Goal: Information Seeking & Learning: Learn about a topic

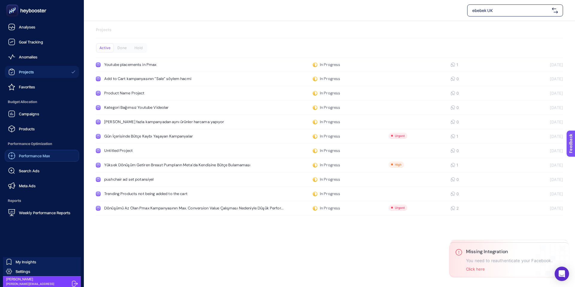
click at [37, 156] on span "Performance Max" at bounding box center [34, 155] width 31 height 5
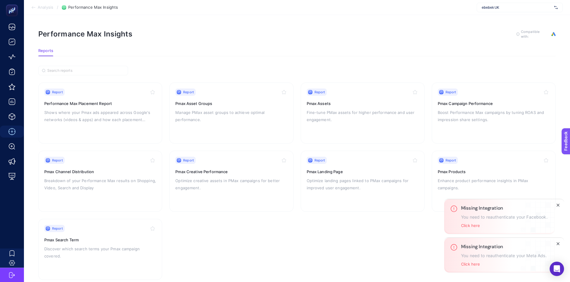
click at [558, 210] on div "Missing Integration You need to reauthenticate your Facebook. Click here" at bounding box center [505, 216] width 120 height 35
click at [558, 206] on icon "Close" at bounding box center [558, 205] width 5 height 5
click at [561, 243] on button "Close" at bounding box center [558, 243] width 7 height 7
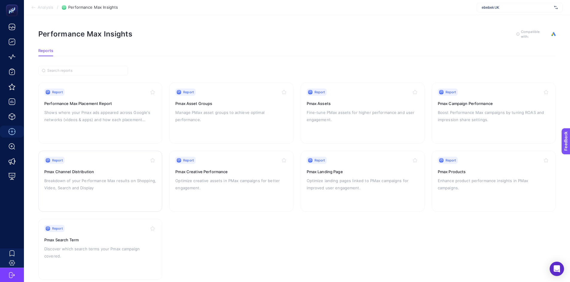
click at [83, 173] on h3 "Pmax Channel Distribution" at bounding box center [100, 172] width 112 height 6
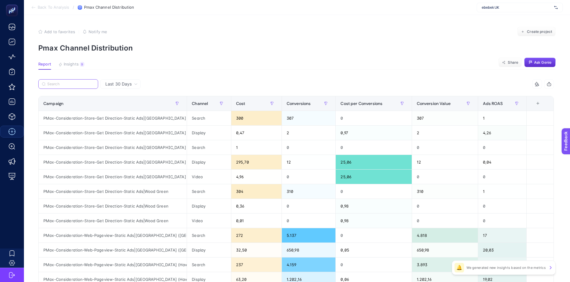
click at [64, 83] on input "Search" at bounding box center [70, 84] width 47 height 4
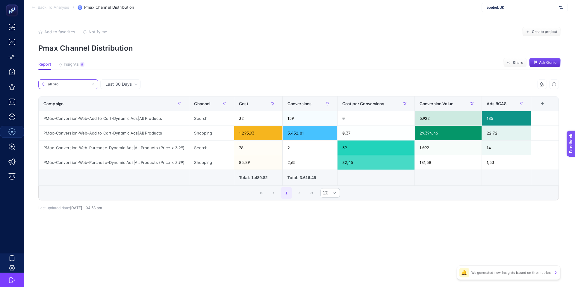
click at [76, 84] on input "all pro" at bounding box center [68, 84] width 41 height 4
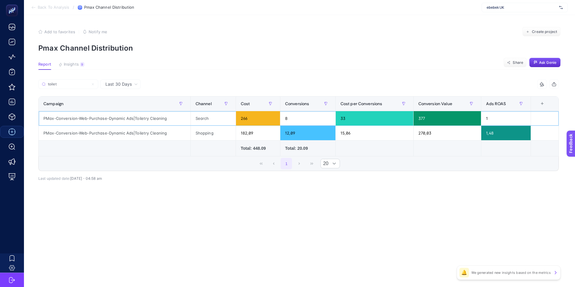
click at [120, 119] on div "PMax-Conversion-Web-Purchase-Dynamic Ads|Toiletry Cleaning" at bounding box center [115, 118] width 152 height 14
drag, startPoint x: 120, startPoint y: 119, endPoint x: 200, endPoint y: 75, distance: 91.1
click at [120, 119] on div "PMax-Conversion-Web-Purchase-Dynamic Ads|Toiletry Cleaning" at bounding box center [115, 118] width 152 height 14
click at [256, 76] on article "Add to favorites false Notify me Create project Pmax Channel Distribution Repor…" at bounding box center [299, 151] width 551 height 272
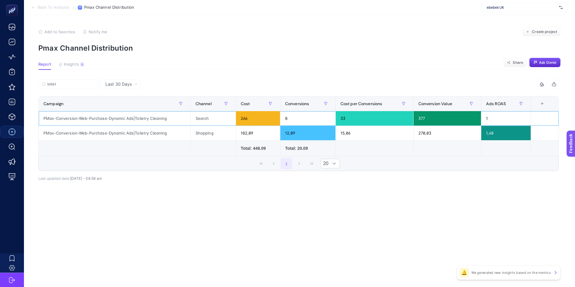
click at [206, 117] on div "Search" at bounding box center [213, 118] width 45 height 14
click at [203, 134] on div "Shopping" at bounding box center [213, 133] width 45 height 14
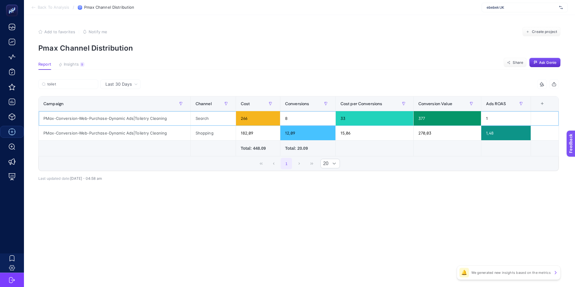
click at [245, 116] on div "266" at bounding box center [258, 118] width 44 height 14
click at [288, 119] on div "8" at bounding box center [307, 118] width 55 height 14
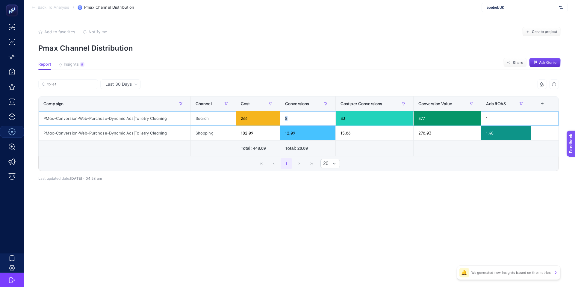
click at [288, 119] on div "8" at bounding box center [307, 118] width 55 height 14
click at [131, 119] on div "PMax-Conversion-Web-Purchase-Dynamic Ads|Toiletry Cleaning" at bounding box center [115, 118] width 152 height 14
click at [247, 63] on section "Report Insights 9 We generated new insights based on the metrics Share Ask [PER…" at bounding box center [299, 66] width 522 height 8
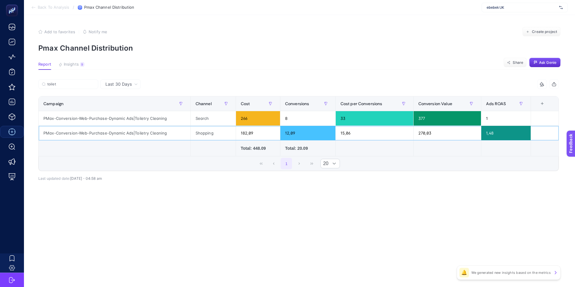
click at [242, 132] on div "182,09" at bounding box center [258, 133] width 44 height 14
click at [203, 132] on div "Shopping" at bounding box center [213, 133] width 45 height 14
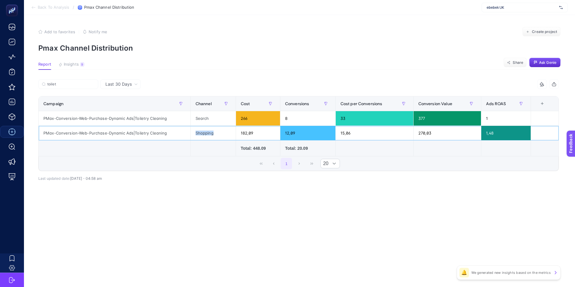
click at [203, 132] on div "Shopping" at bounding box center [213, 133] width 45 height 14
click at [250, 134] on div "182,09" at bounding box center [258, 133] width 44 height 14
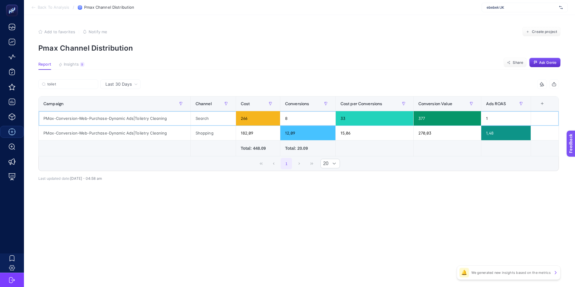
click at [142, 118] on div "PMax-Conversion-Web-Purchase-Dynamic Ads|Toiletry Cleaning" at bounding box center [115, 118] width 152 height 14
click at [232, 51] on p "Pmax Channel Distribution" at bounding box center [299, 48] width 522 height 9
click at [197, 118] on div "Search" at bounding box center [213, 118] width 45 height 14
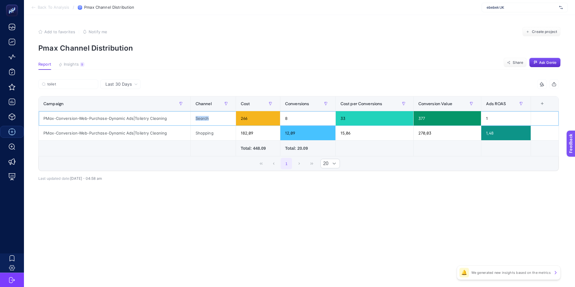
click at [197, 118] on div "Search" at bounding box center [213, 118] width 45 height 14
click at [247, 134] on div "182,09" at bounding box center [258, 133] width 44 height 14
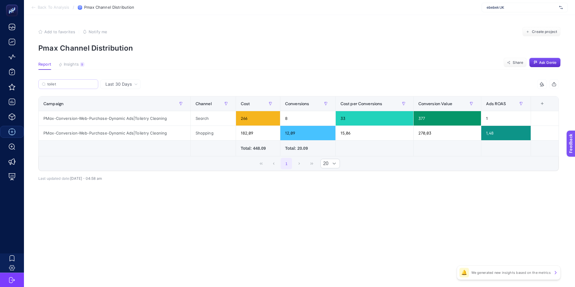
click at [78, 81] on label "toilet" at bounding box center [68, 84] width 60 height 10
click at [78, 82] on input "toilet" at bounding box center [70, 84] width 47 height 4
click at [78, 81] on label "toilet" at bounding box center [68, 84] width 60 height 10
click at [78, 82] on input "toilet" at bounding box center [68, 84] width 41 height 4
click at [116, 84] on span "Last 30 Days" at bounding box center [118, 84] width 26 height 6
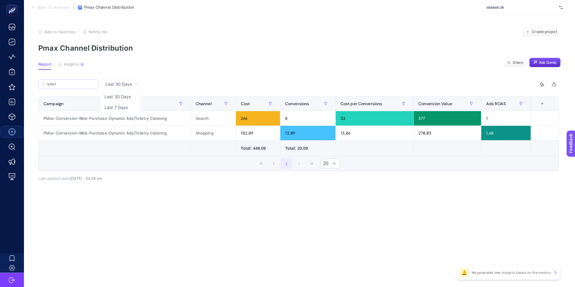
click at [68, 87] on label "toilet" at bounding box center [68, 84] width 60 height 10
click at [68, 87] on input "toilet" at bounding box center [70, 84] width 47 height 4
click at [67, 87] on label "toilet" at bounding box center [68, 84] width 60 height 10
click at [67, 87] on input "toilet" at bounding box center [68, 84] width 41 height 4
drag, startPoint x: 62, startPoint y: 79, endPoint x: 55, endPoint y: 82, distance: 7.8
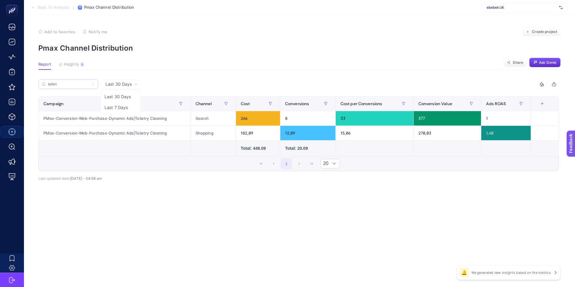
click at [40, 78] on article "Add to favorites false Notify me Create project Pmax Channel Distribution Repor…" at bounding box center [299, 151] width 551 height 272
drag, startPoint x: 66, startPoint y: 86, endPoint x: 44, endPoint y: 80, distance: 23.2
click at [44, 79] on label "toilet" at bounding box center [68, 84] width 60 height 10
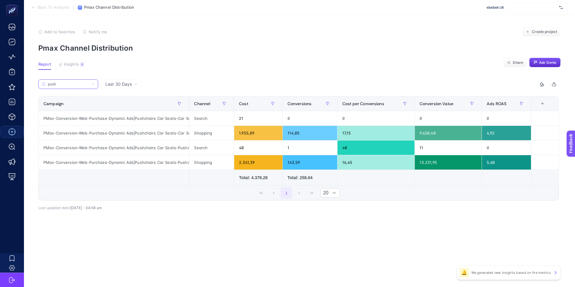
click at [82, 86] on input "push" at bounding box center [68, 84] width 41 height 4
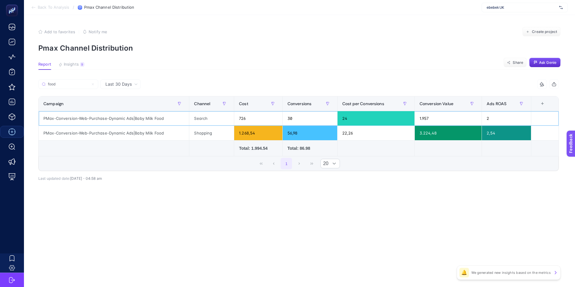
click at [244, 117] on div "726" at bounding box center [258, 118] width 48 height 14
click at [239, 119] on div "726" at bounding box center [258, 118] width 48 height 14
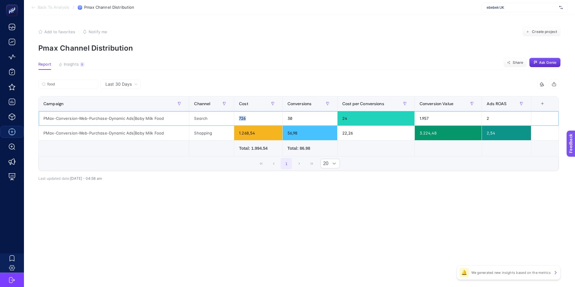
click at [239, 119] on div "726" at bounding box center [258, 118] width 48 height 14
click at [293, 69] on section "Report Insights 9 We generated new insights based on the metrics Share Ask [PER…" at bounding box center [299, 66] width 522 height 8
click at [243, 118] on div "726" at bounding box center [258, 118] width 48 height 14
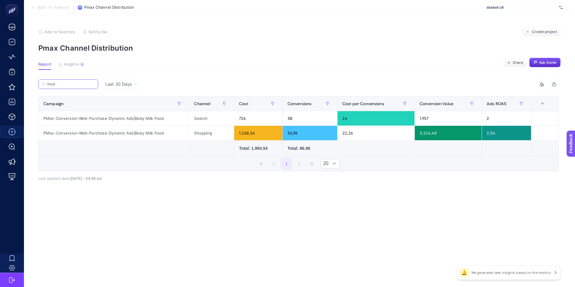
click at [82, 84] on input "food" at bounding box center [70, 84] width 47 height 4
click at [82, 84] on input "food" at bounding box center [68, 84] width 41 height 4
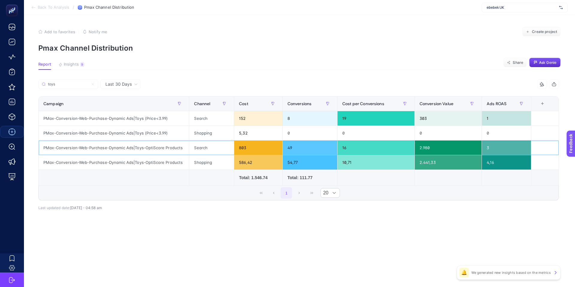
click at [196, 150] on div "Search" at bounding box center [211, 147] width 45 height 14
click at [198, 148] on div "Search" at bounding box center [211, 147] width 45 height 14
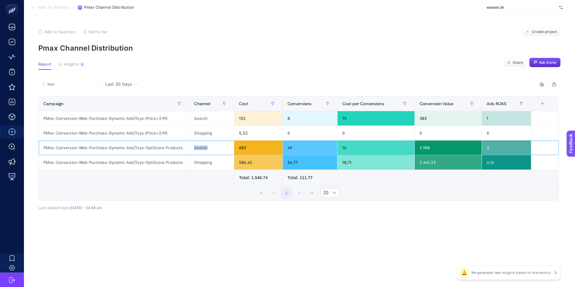
click at [198, 148] on div "Search" at bounding box center [211, 147] width 45 height 14
click at [69, 87] on label "toys" at bounding box center [68, 84] width 60 height 10
click at [69, 87] on input "toys" at bounding box center [70, 84] width 47 height 4
click at [69, 87] on label "toys" at bounding box center [68, 84] width 60 height 10
click at [69, 87] on input "toys" at bounding box center [68, 84] width 41 height 4
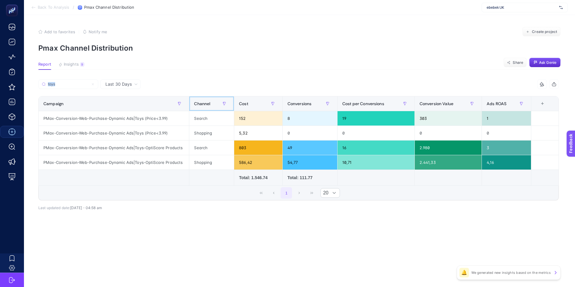
drag, startPoint x: 213, startPoint y: 107, endPoint x: 217, endPoint y: 105, distance: 4.2
click at [213, 107] on div "Channel" at bounding box center [211, 104] width 35 height 10
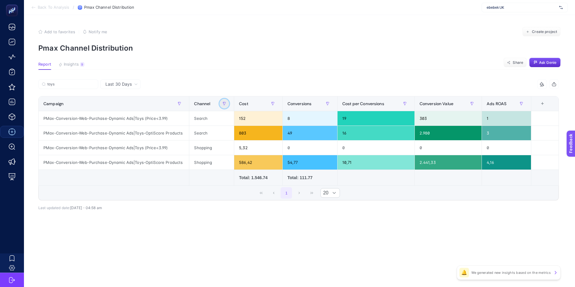
click at [221, 103] on button "button" at bounding box center [225, 104] width 10 height 10
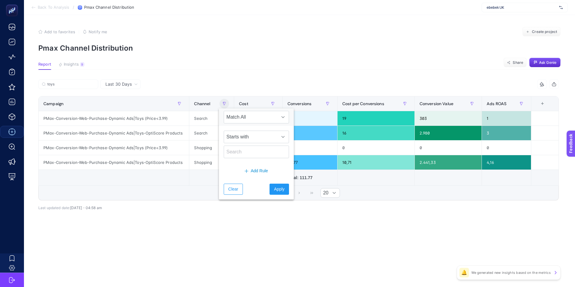
click at [227, 83] on div "toys" at bounding box center [168, 85] width 260 height 13
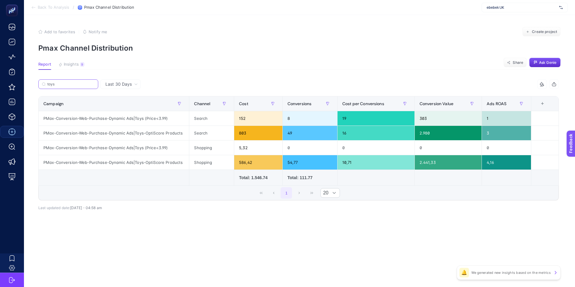
click at [77, 83] on input "toys" at bounding box center [70, 84] width 47 height 4
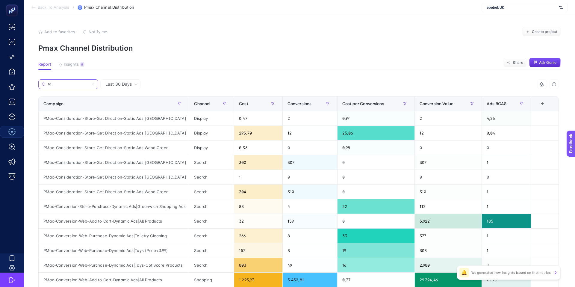
type input "t"
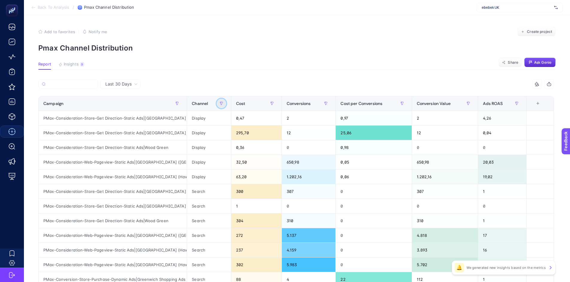
click at [219, 102] on button "button" at bounding box center [222, 104] width 10 height 10
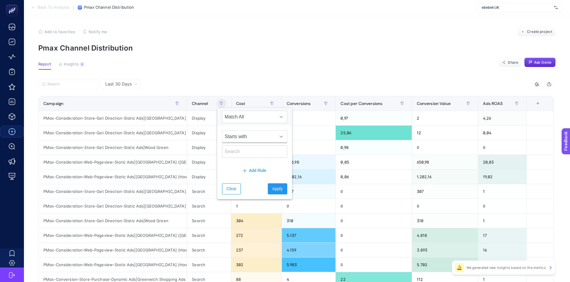
click at [246, 140] on span "Starts with" at bounding box center [248, 137] width 53 height 12
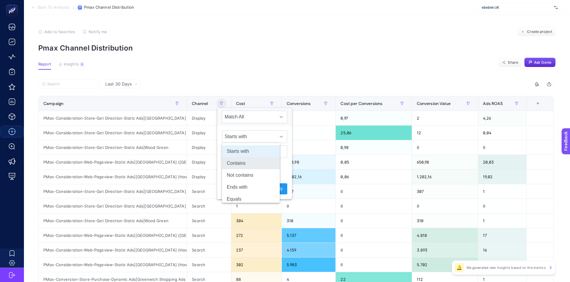
click at [239, 167] on li "Contains" at bounding box center [251, 164] width 58 height 12
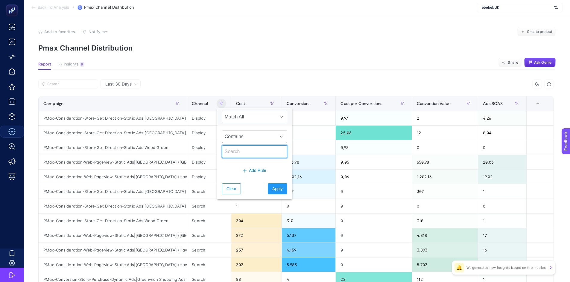
click at [231, 148] on input "text" at bounding box center [254, 152] width 65 height 13
type input "search"
click at [268, 189] on button "Apply" at bounding box center [277, 189] width 19 height 11
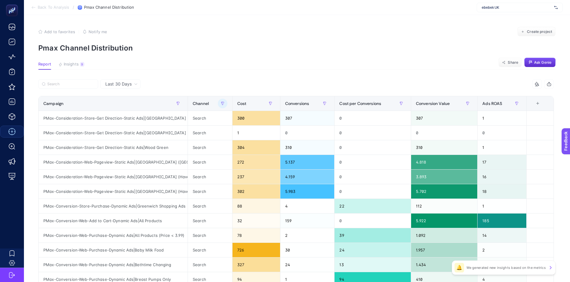
click at [256, 81] on div at bounding box center [167, 85] width 258 height 13
click at [271, 107] on button "button" at bounding box center [271, 104] width 10 height 10
click at [261, 103] on div "Cost" at bounding box center [256, 104] width 38 height 10
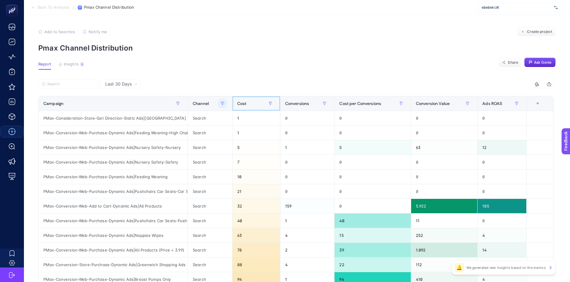
click at [261, 103] on div "Cost" at bounding box center [256, 104] width 38 height 10
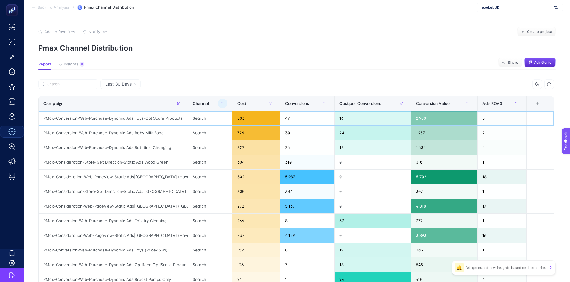
click at [158, 119] on div "PMax-Conversion-Web-Purchase-Dynamic Ads|Toys-OptiScore Products" at bounding box center [113, 118] width 149 height 14
click at [147, 133] on div "PMax-Conversion-Web-Purchase-Dynamic Ads|Baby Milk Food" at bounding box center [113, 133] width 149 height 14
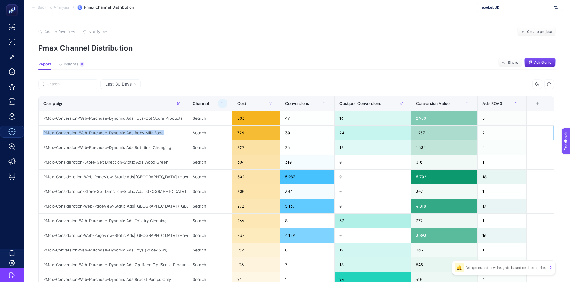
click at [147, 133] on div "PMax-Conversion-Web-Purchase-Dynamic Ads|Baby Milk Food" at bounding box center [113, 133] width 149 height 14
click at [155, 148] on div "PMax-Conversion-Web-Purchase-Dynamic Ads|Bathtime Changing" at bounding box center [113, 147] width 149 height 14
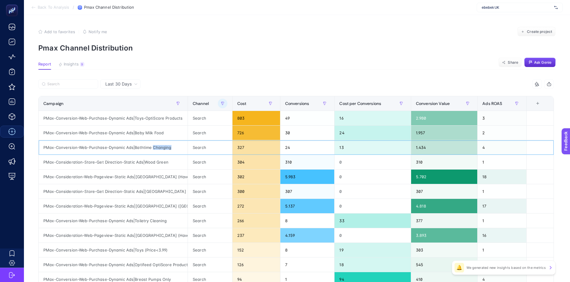
click at [155, 148] on div "PMax-Conversion-Web-Purchase-Dynamic Ads|Bathtime Changing" at bounding box center [113, 147] width 149 height 14
click at [135, 147] on div "PMax-Conversion-Web-Purchase-Dynamic Ads|Bathtime Changing" at bounding box center [113, 147] width 149 height 14
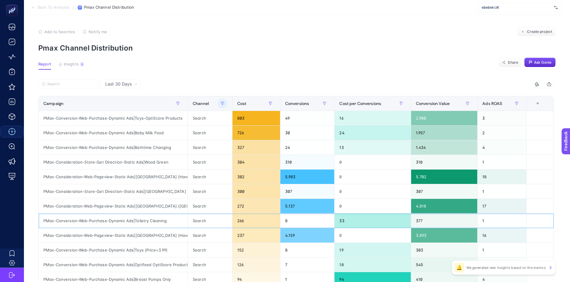
click at [150, 221] on div "PMax-Conversion-Web-Purchase-Dynamic Ads|Toiletry Cleaning" at bounding box center [113, 221] width 149 height 14
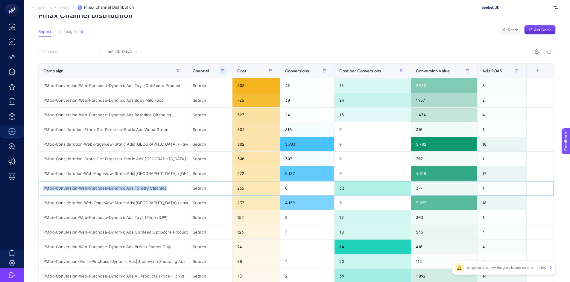
scroll to position [33, 3]
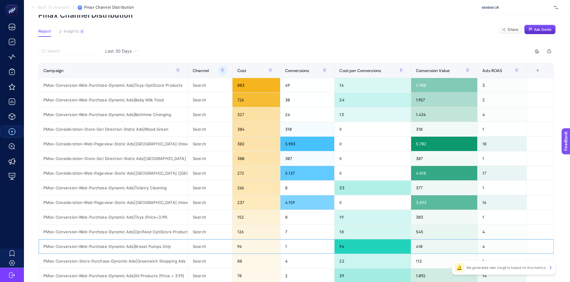
click at [159, 247] on div "PMax-Conversion-Web-Purchase-Dynamic Ads|Breast Pumps Only" at bounding box center [113, 247] width 149 height 14
click at [173, 231] on div "PMax-Conversion-Web-Purchase-Dynamic Ads|Optifeed OptiScore Products" at bounding box center [113, 232] width 149 height 14
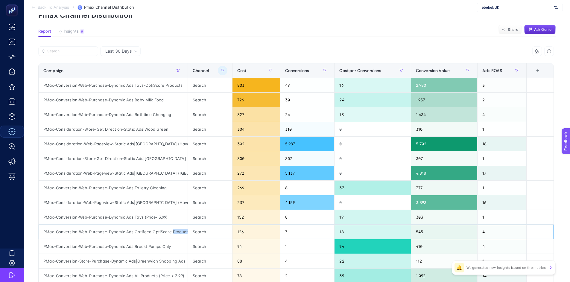
click at [173, 231] on div "PMax-Conversion-Web-Purchase-Dynamic Ads|Optifeed OptiScore Products" at bounding box center [113, 232] width 149 height 14
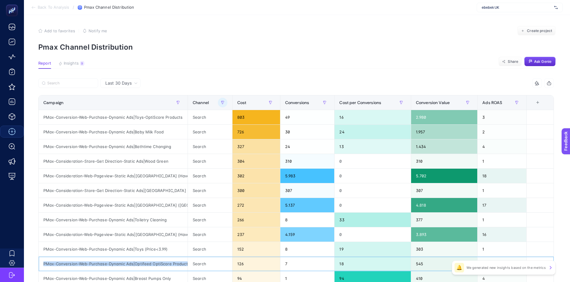
scroll to position [0, 3]
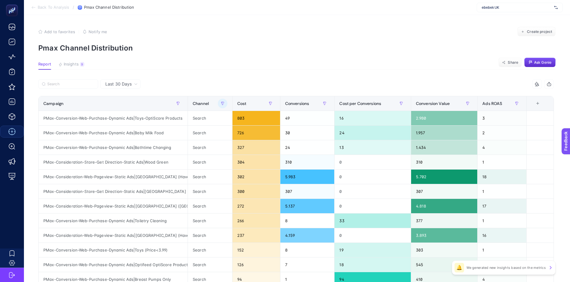
click at [378, 40] on section "Add to favorites false Notify me Create project Pmax Channel Distribution" at bounding box center [297, 39] width 518 height 25
click at [502, 106] on span "Ads ROAS" at bounding box center [493, 103] width 20 height 5
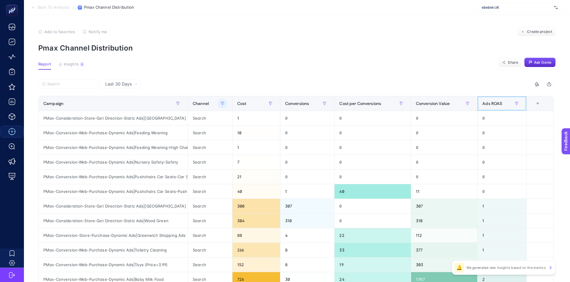
click at [512, 101] on div "Ads ROAS" at bounding box center [502, 104] width 39 height 10
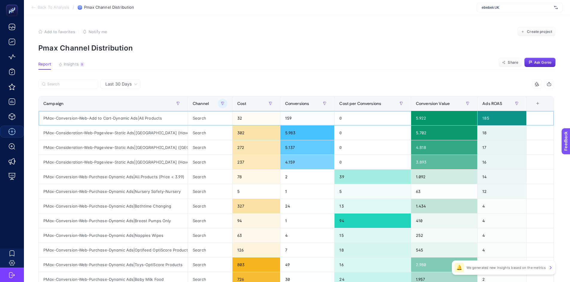
click at [156, 122] on div "PMax-Conversion-Web-Add to Cart-Dynamic Ads|All Products" at bounding box center [113, 118] width 149 height 14
click at [155, 120] on div "PMax-Conversion-Web-Add to Cart-Dynamic Ads|All Products" at bounding box center [113, 118] width 149 height 14
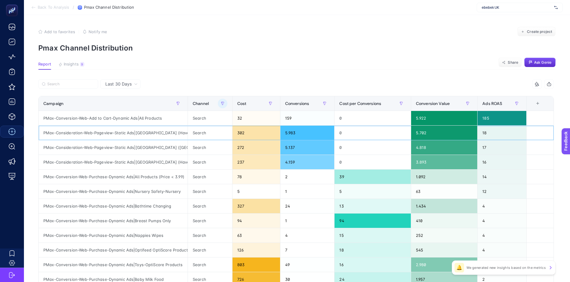
click at [151, 134] on div "PMax-Consideration-Web-Pageview-Static Ads|[GEOGRAPHIC_DATA] (Havas)" at bounding box center [113, 133] width 149 height 14
click at [164, 191] on div "PMax-Conversion-Web-Purchase-Dynamic Ads|Nursery Safety-Nursery" at bounding box center [113, 191] width 149 height 14
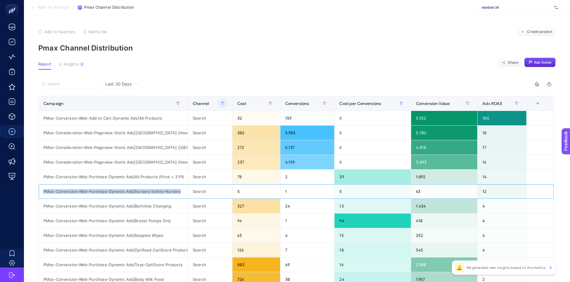
click at [164, 191] on div "PMax-Conversion-Web-Purchase-Dynamic Ads|Nursery Safety-Nursery" at bounding box center [113, 191] width 149 height 14
click at [148, 206] on div "PMax-Conversion-Web-Purchase-Dynamic Ads|Bathtime Changing" at bounding box center [113, 206] width 149 height 14
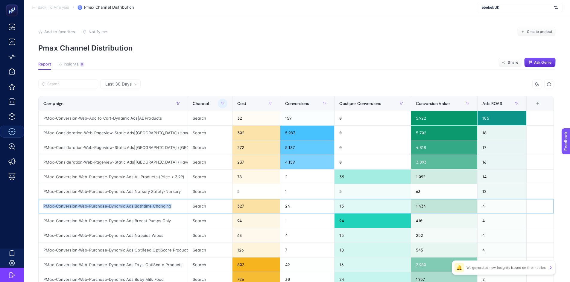
click at [148, 206] on div "PMax-Conversion-Web-Purchase-Dynamic Ads|Bathtime Changing" at bounding box center [113, 206] width 149 height 14
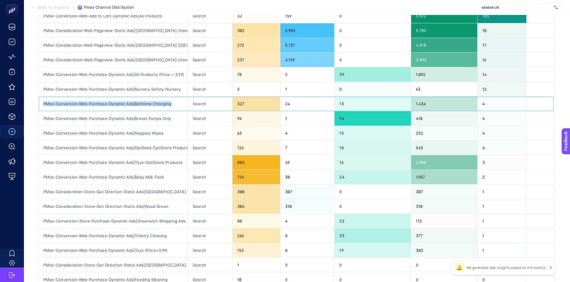
scroll to position [103, 3]
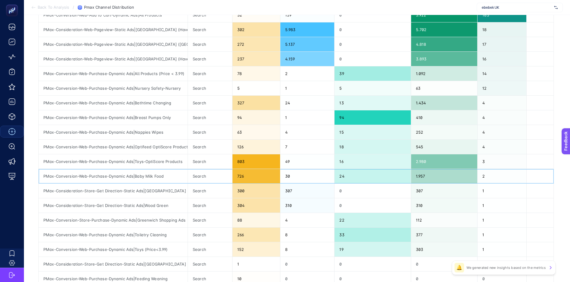
click at [139, 177] on div "PMax-Conversion-Web-Purchase-Dynamic Ads|Baby Milk Food" at bounding box center [113, 176] width 149 height 14
click at [147, 193] on div "PMax-Consideration-Store-Get Direction-Static Ads|[GEOGRAPHIC_DATA]" at bounding box center [113, 191] width 149 height 14
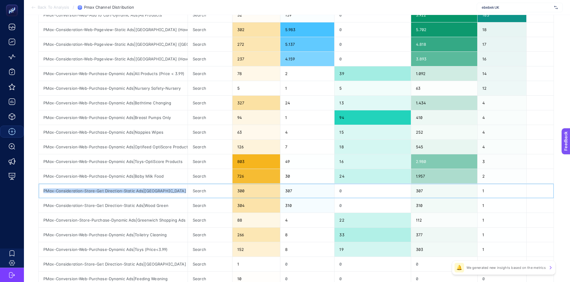
click at [147, 193] on div "PMax-Consideration-Store-Get Direction-Static Ads|[GEOGRAPHIC_DATA]" at bounding box center [113, 191] width 149 height 14
click at [150, 205] on div "PMax-Consideration-Store-Get Direction-Static Ads|Wood Green" at bounding box center [113, 206] width 149 height 14
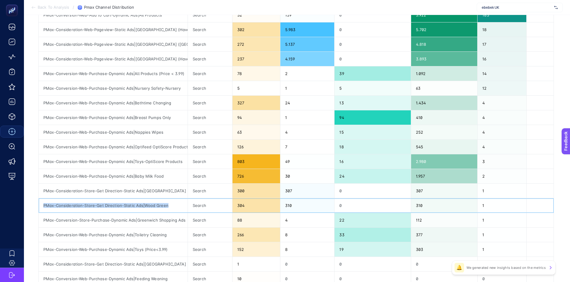
click at [150, 205] on div "PMax-Consideration-Store-Get Direction-Static Ads|Wood Green" at bounding box center [113, 206] width 149 height 14
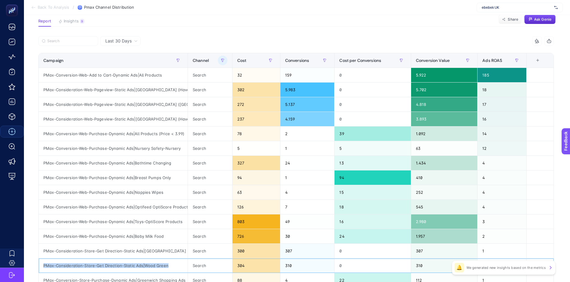
scroll to position [0, 3]
